Goal: Transaction & Acquisition: Purchase product/service

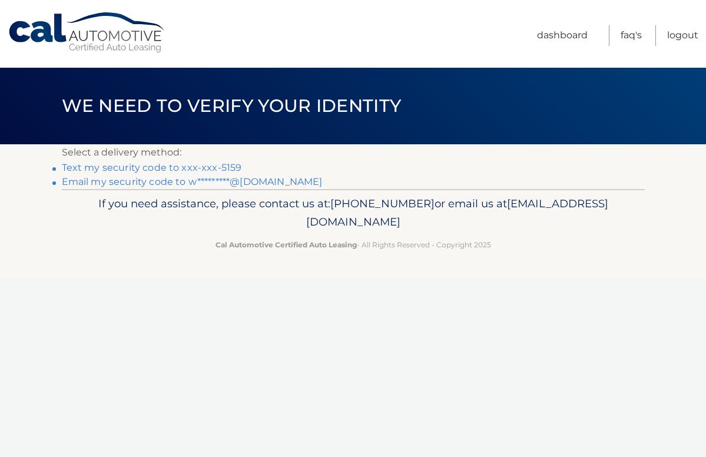
click at [131, 168] on link "Text my security code to xxx-xxx-5159" at bounding box center [152, 167] width 180 height 11
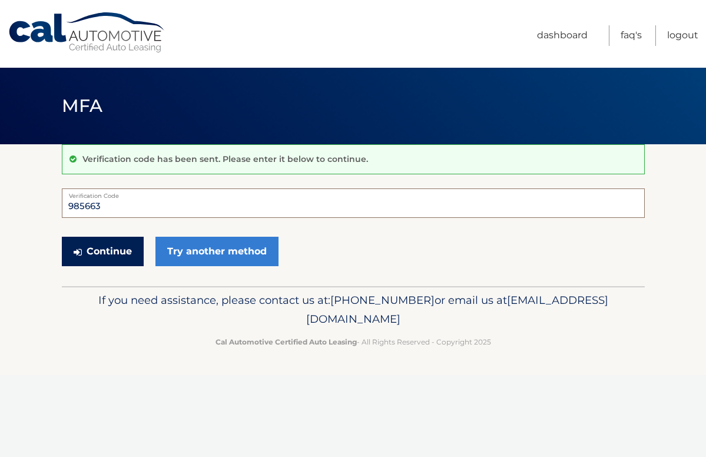
type input "985663"
click at [122, 249] on button "Continue" at bounding box center [103, 251] width 82 height 29
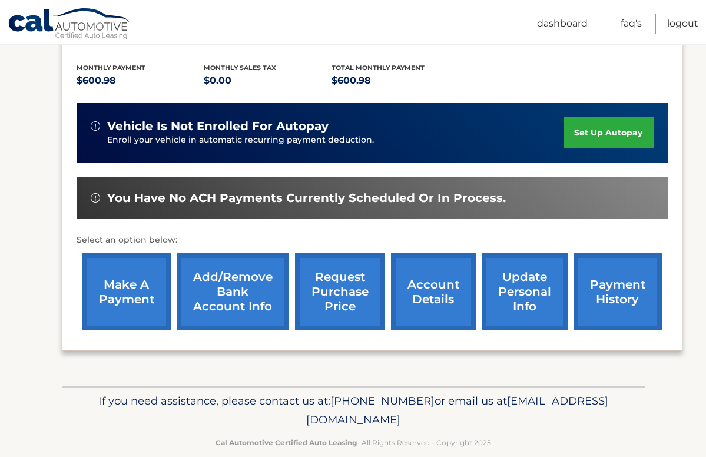
scroll to position [254, 0]
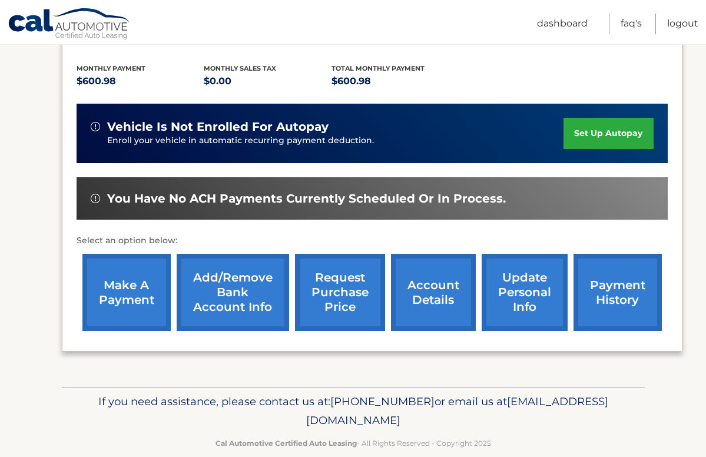
click at [116, 258] on link "make a payment" at bounding box center [126, 292] width 88 height 77
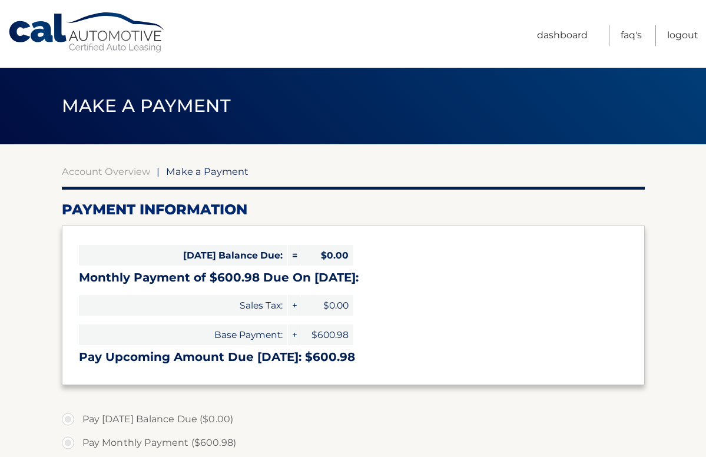
select select "Y2FkOTBiZDgtZDg3Mi00OWZkLTllYzAtYjNjYmNmODVjNWQ2"
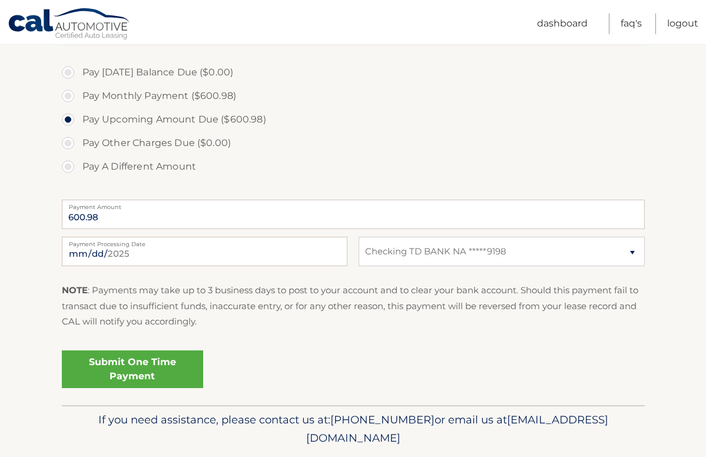
scroll to position [380, 0]
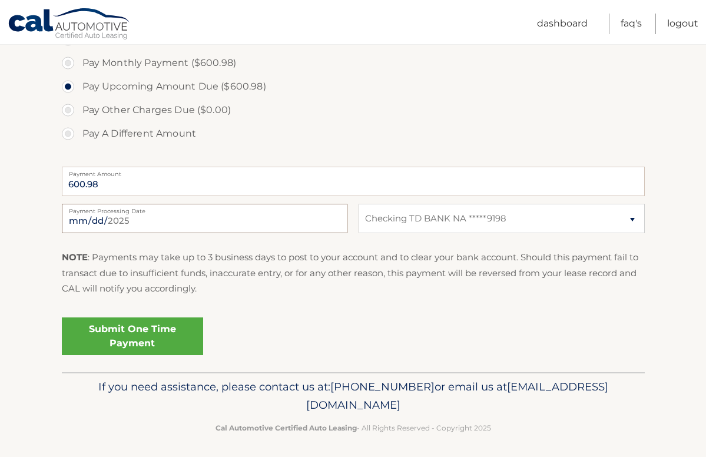
click at [332, 223] on input "2025-08-31" at bounding box center [205, 218] width 286 height 29
type input "2025-09-05"
click at [359, 237] on div "2025-09-05 Payment Processing Date This payment is scheduled after your grace p…" at bounding box center [353, 225] width 583 height 42
click at [146, 335] on link "Submit One Time Payment" at bounding box center [132, 336] width 141 height 38
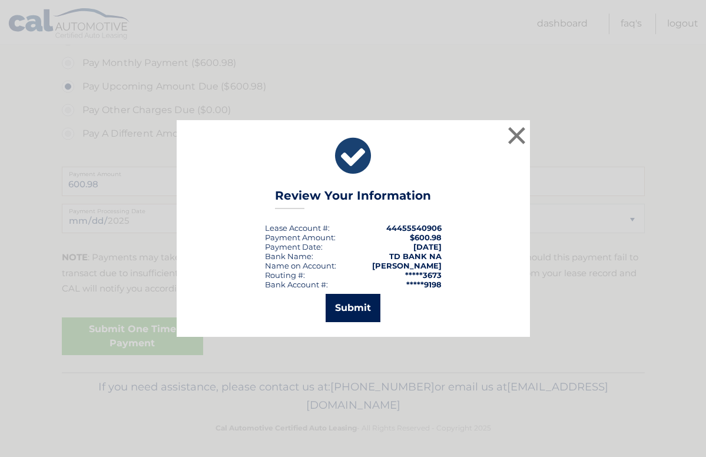
click at [357, 303] on button "Submit" at bounding box center [353, 308] width 55 height 28
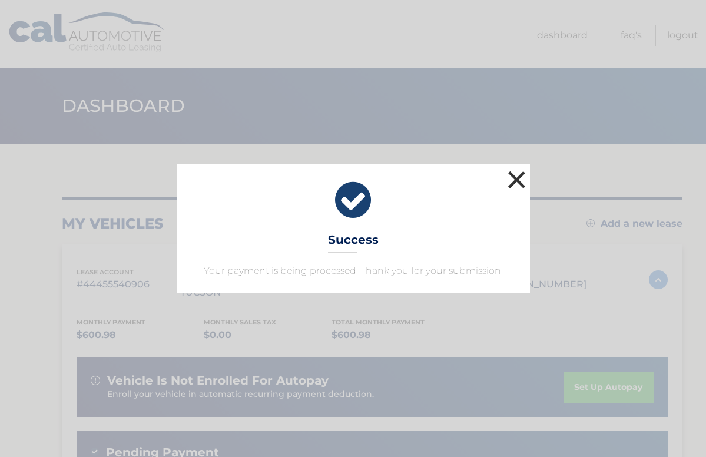
click at [515, 179] on button "×" at bounding box center [517, 180] width 24 height 24
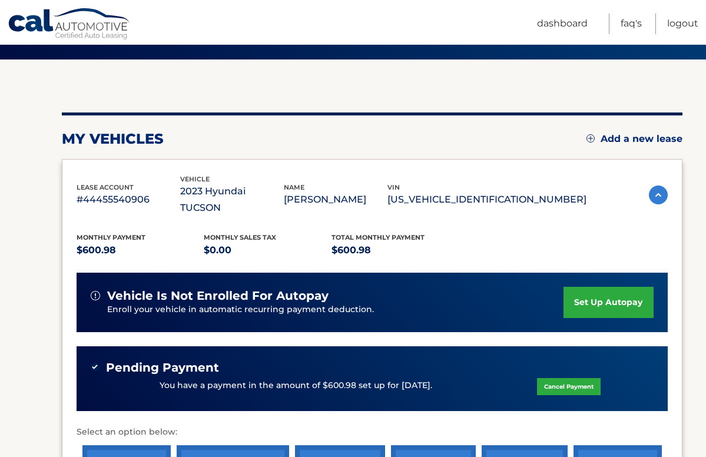
scroll to position [84, 0]
